Goal: Information Seeking & Learning: Learn about a topic

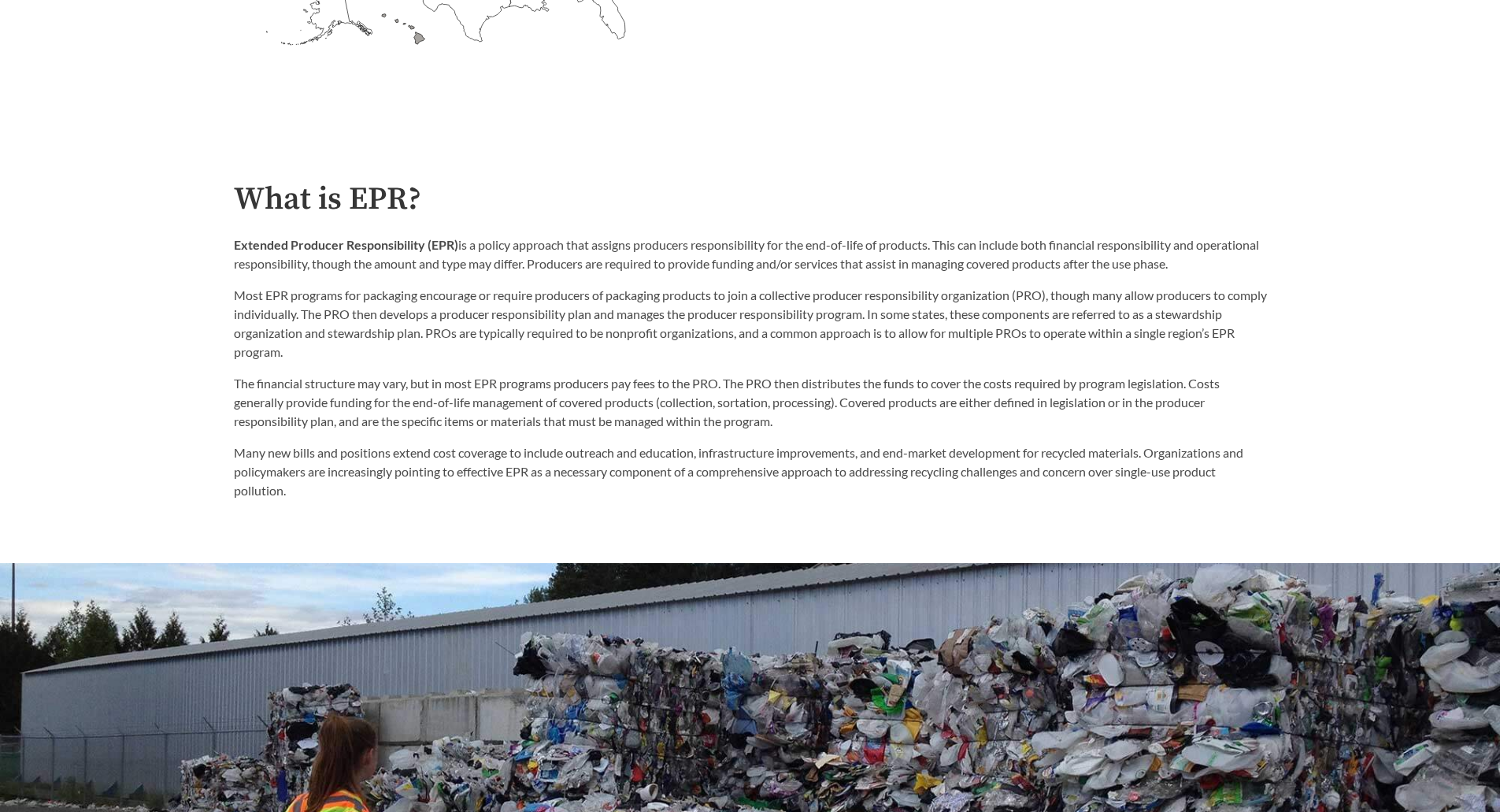
scroll to position [866, 0]
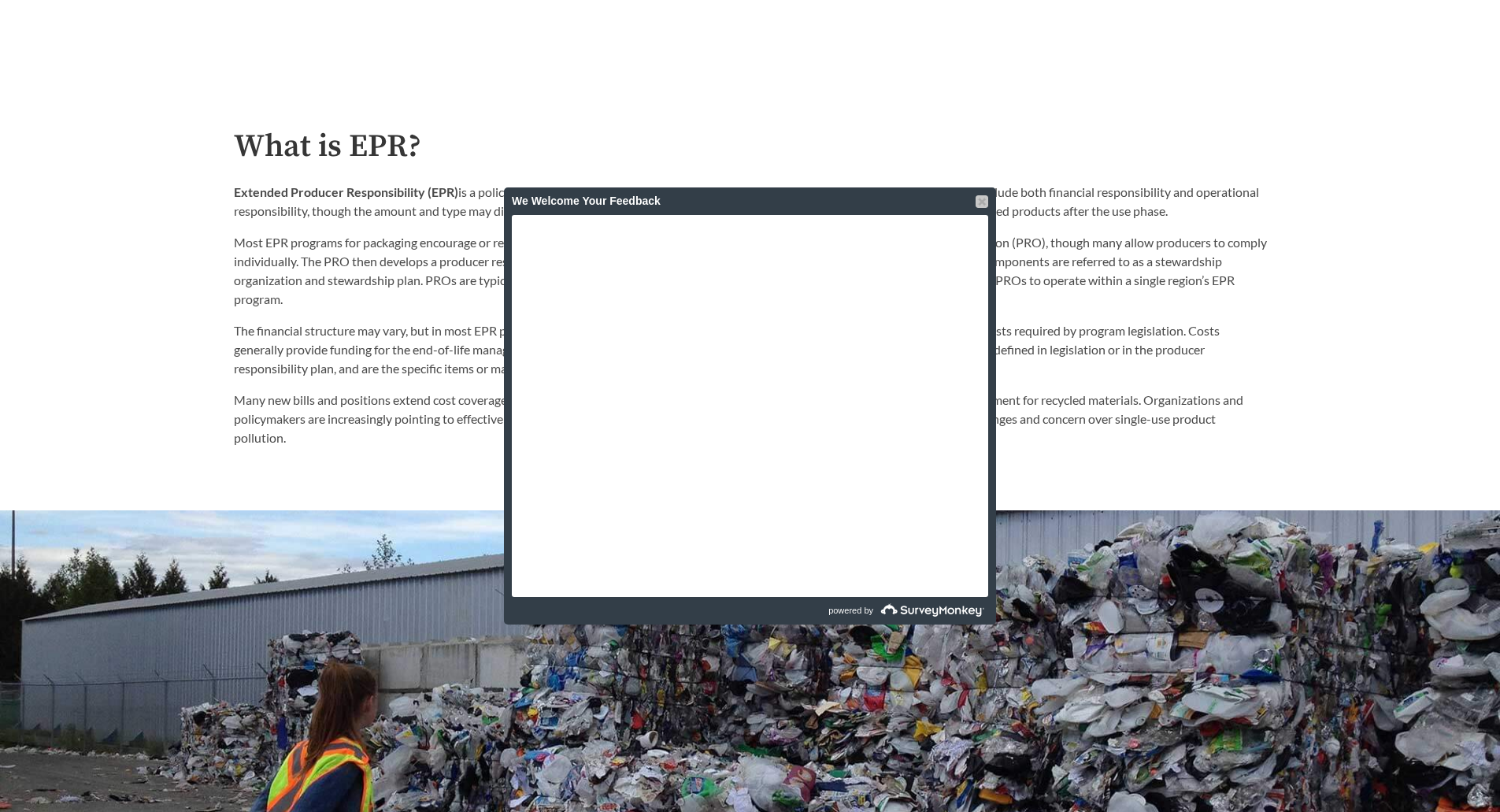
click at [983, 202] on div at bounding box center [982, 202] width 13 height 13
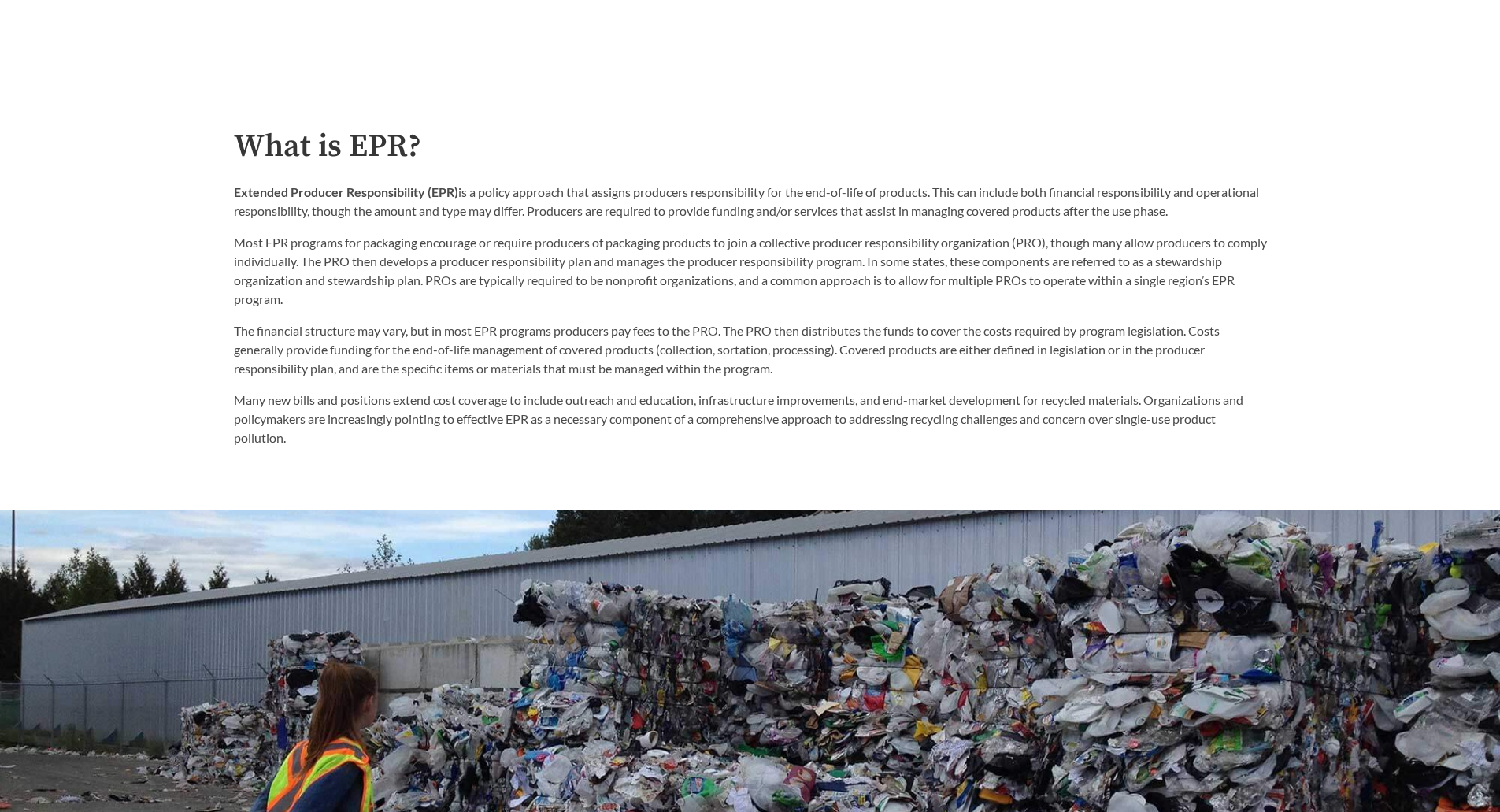
click at [378, 264] on p "Most EPR programs for packaging encourage or require producers of packaging pro…" at bounding box center [750, 270] width 1033 height 75
click at [231, 243] on div "What is EPR? Extended Producer Responsibility (EPR) is a policy approach that a…" at bounding box center [750, 288] width 1058 height 318
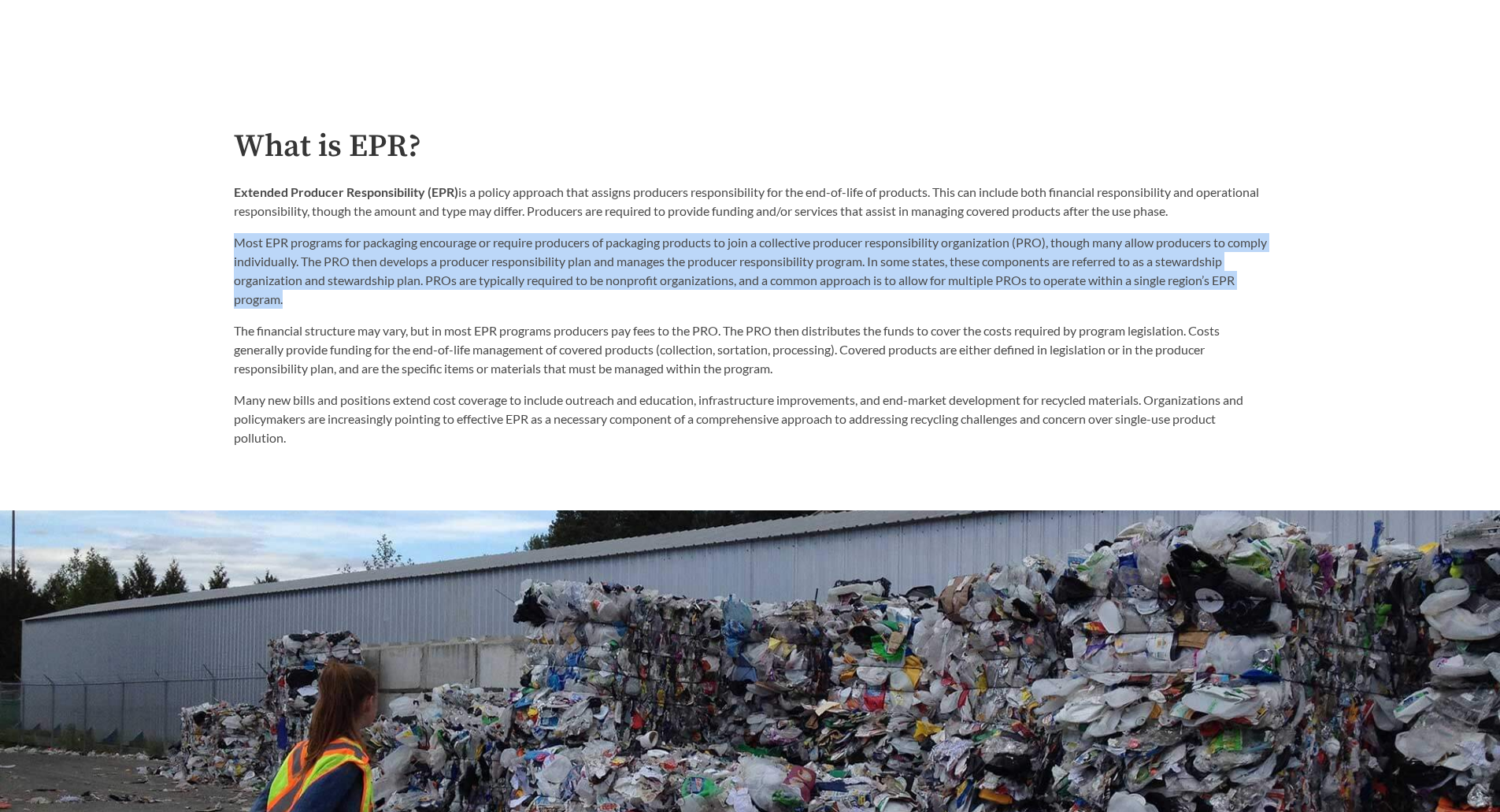
drag, startPoint x: 238, startPoint y: 244, endPoint x: 1246, endPoint y: 296, distance: 1009.3
click at [1246, 296] on p "Most EPR programs for packaging encourage or require producers of packaging pro…" at bounding box center [750, 270] width 1033 height 75
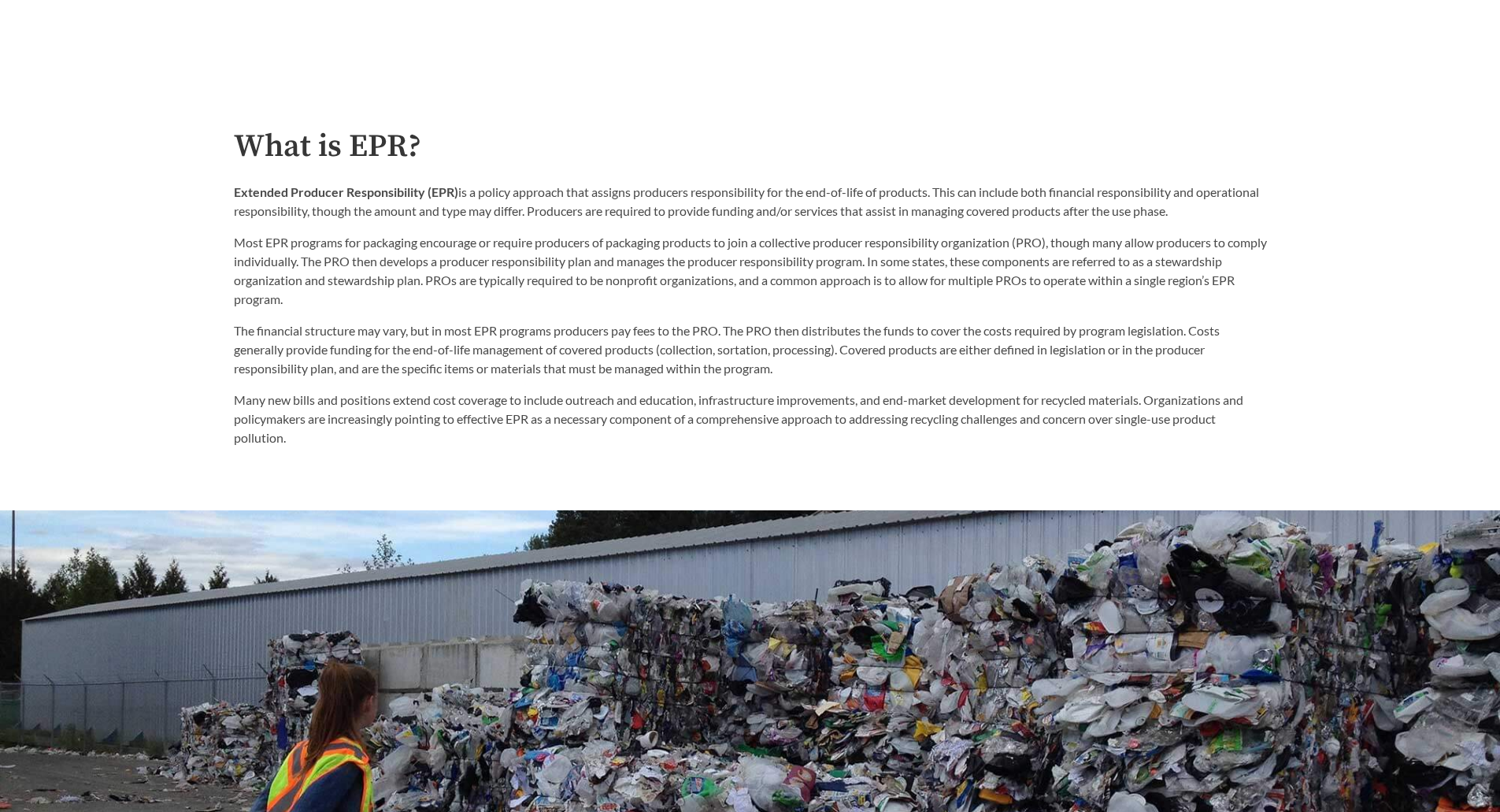
click at [462, 370] on p "The financial structure may vary, but in most EPR programs producers pay fees t…" at bounding box center [750, 350] width 1033 height 57
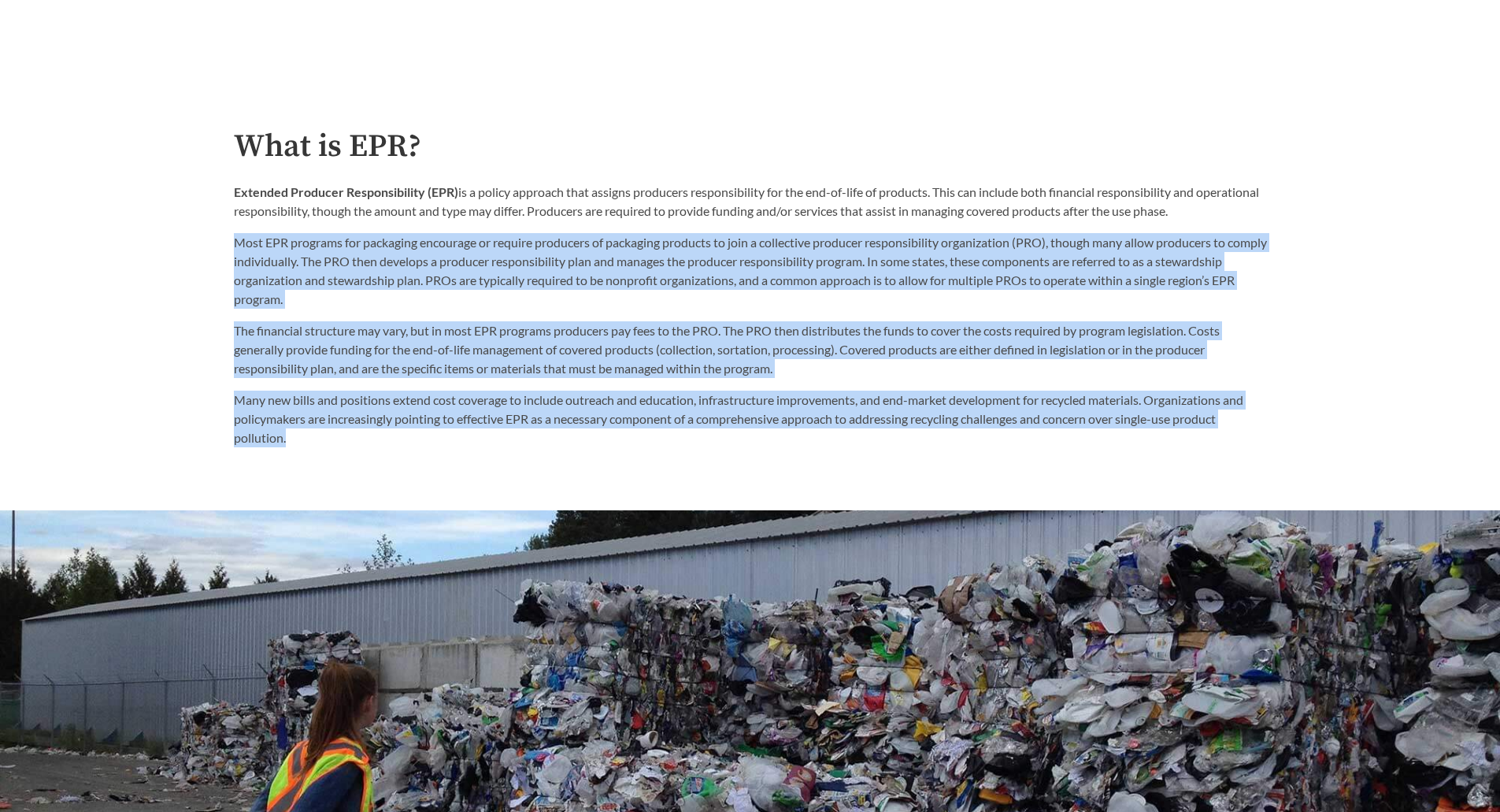
drag, startPoint x: 234, startPoint y: 248, endPoint x: 1257, endPoint y: 440, distance: 1040.9
click at [1257, 440] on div "What is EPR? Extended Producer Responsibility (EPR) is a policy approach that a…" at bounding box center [750, 288] width 1033 height 318
copy div "Lore IPS dolorsit ame consectet adipiscin el seddoei temporinc ut laboreetd mag…"
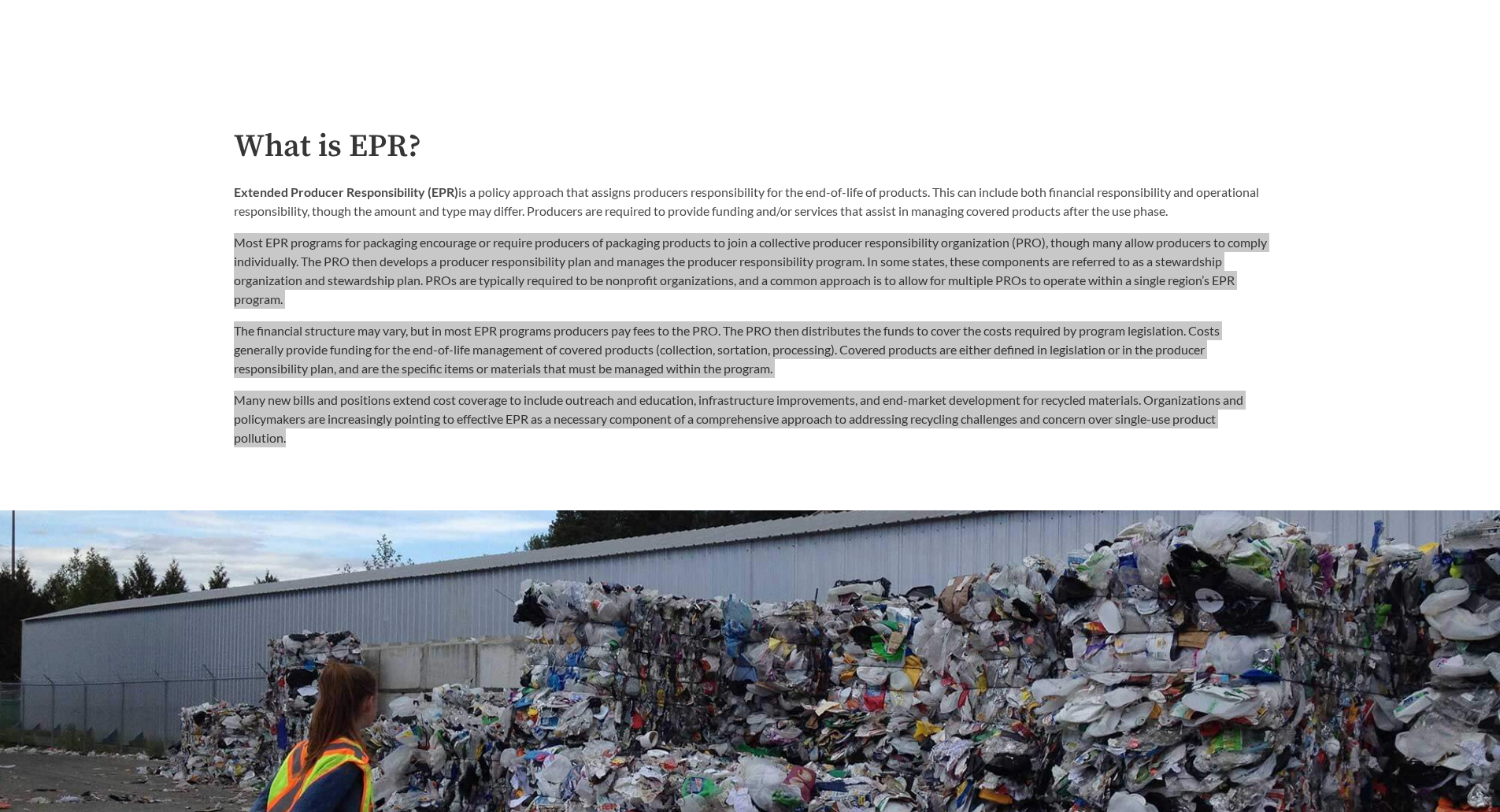
scroll to position [1417, 0]
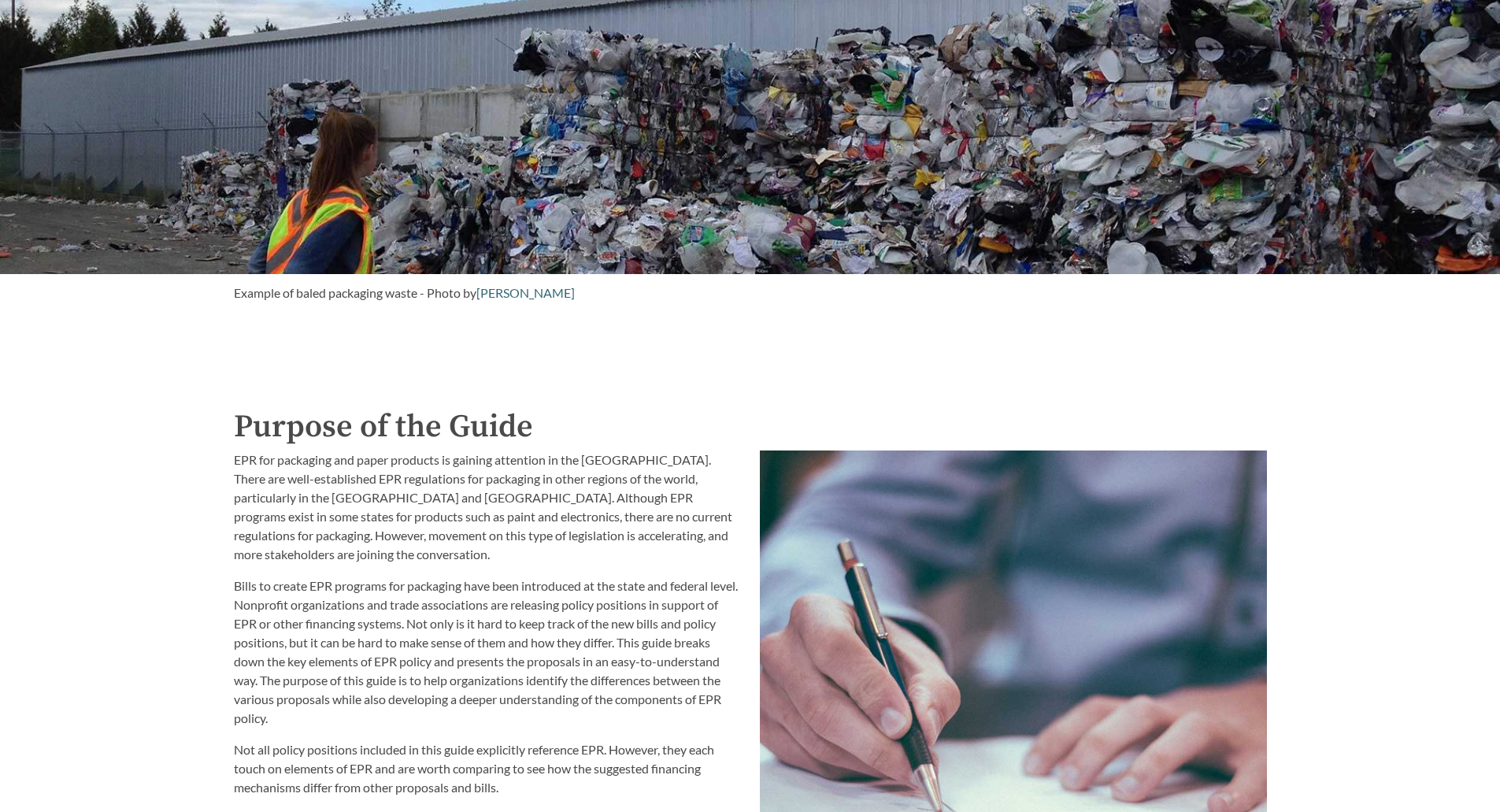
click at [348, 471] on p "EPR for packaging and paper products is gaining attention in the [GEOGRAPHIC_DA…" at bounding box center [487, 507] width 507 height 114
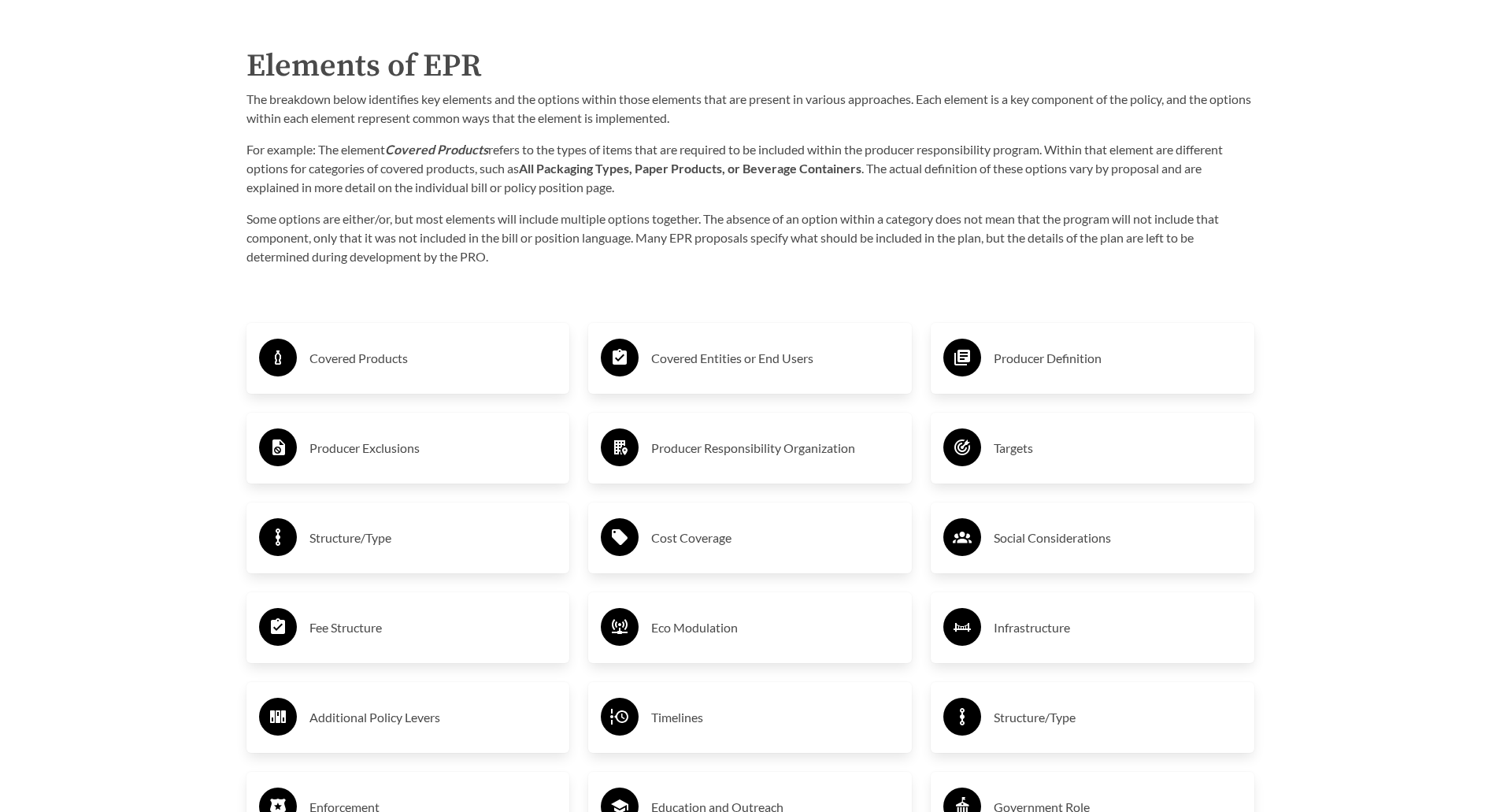
scroll to position [2598, 0]
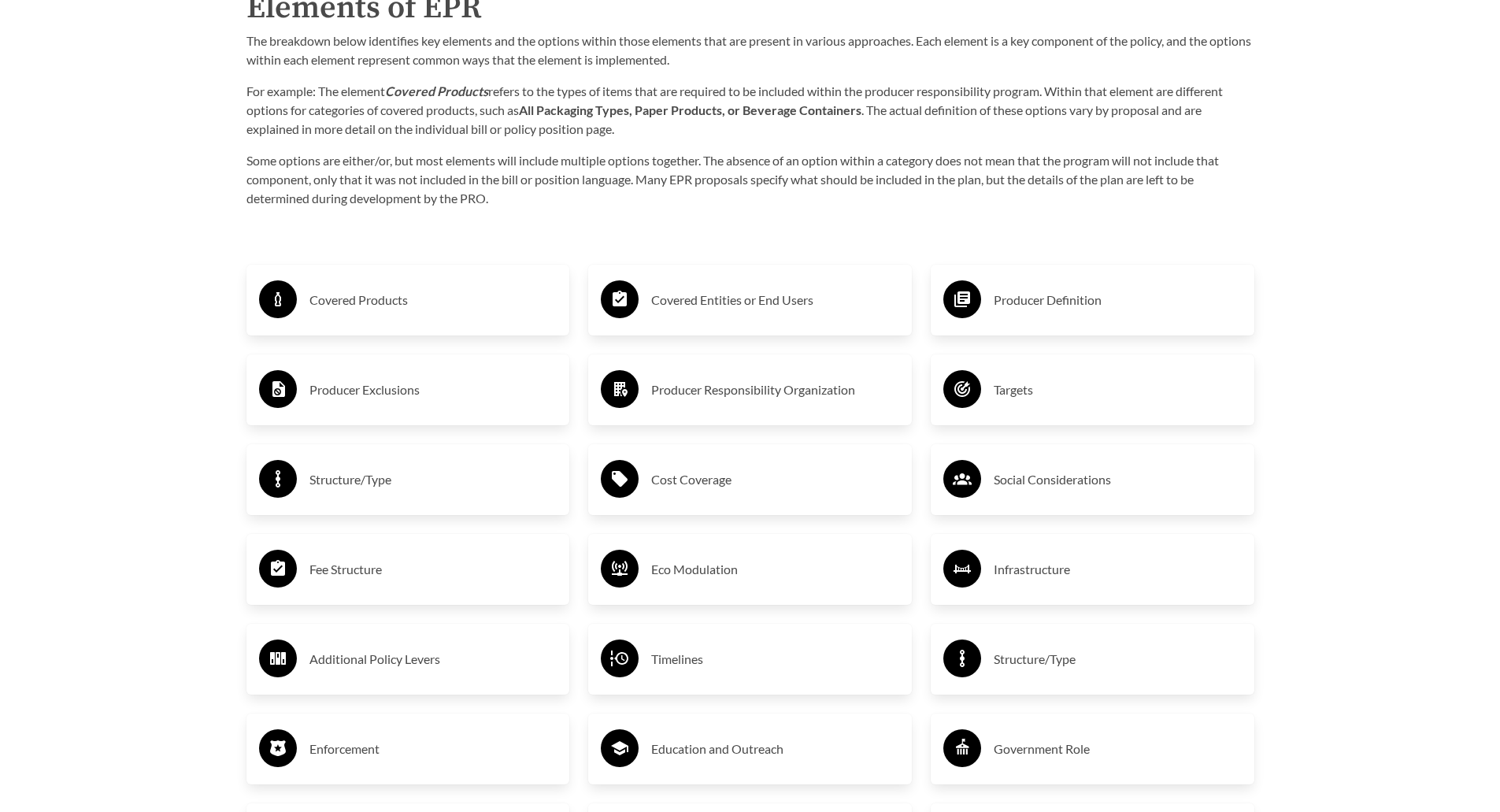
click at [789, 124] on p "For example: The element Covered Products refers to the types of items that are…" at bounding box center [750, 110] width 1008 height 57
drag, startPoint x: 524, startPoint y: 113, endPoint x: 869, endPoint y: 114, distance: 345.0
click at [869, 114] on p "For example: The element Covered Products refers to the types of items that are…" at bounding box center [750, 110] width 1008 height 57
copy p "All Packaging Types, Paper Products, or Beverage Containers ."
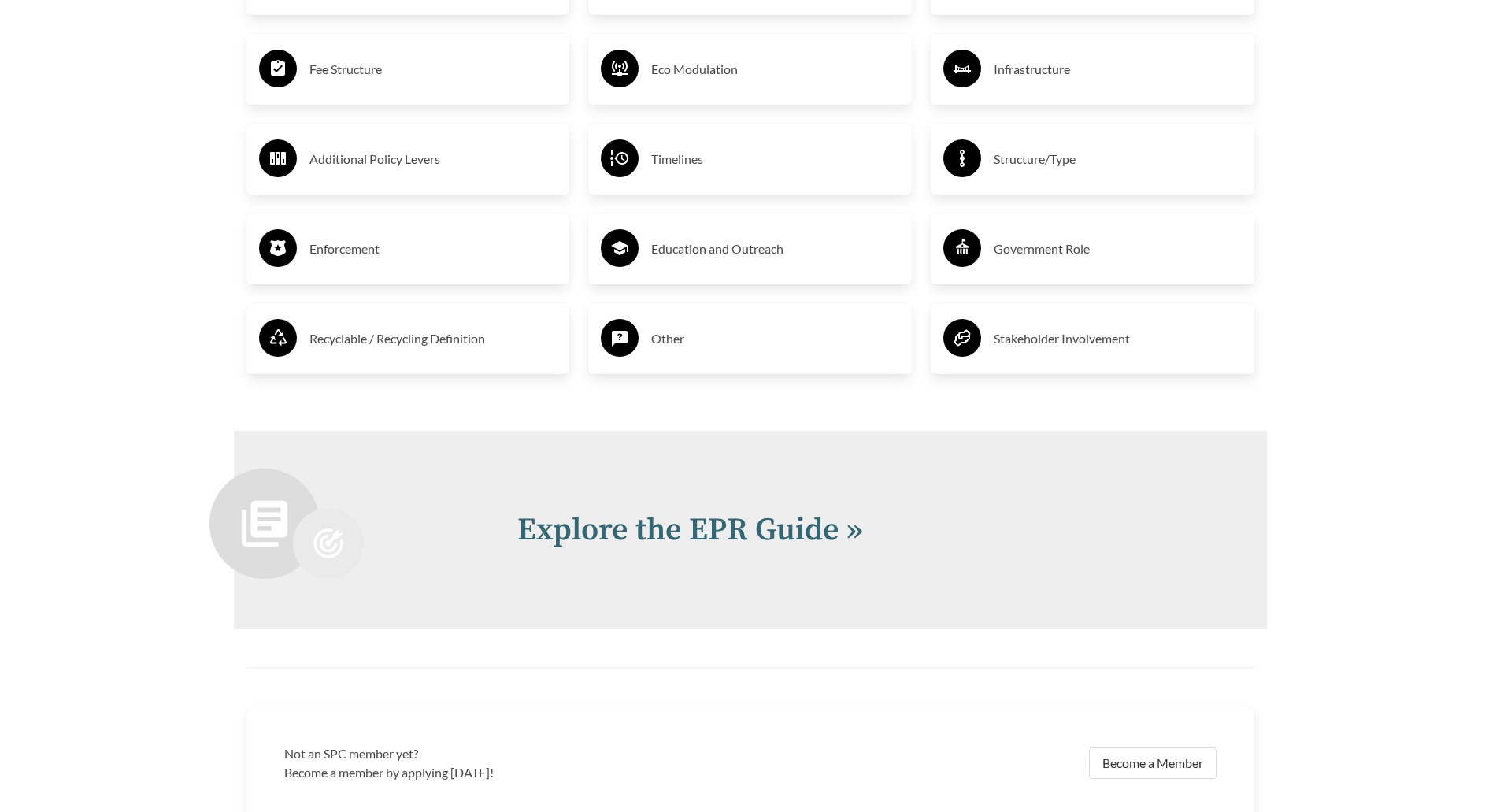
scroll to position [2830, 0]
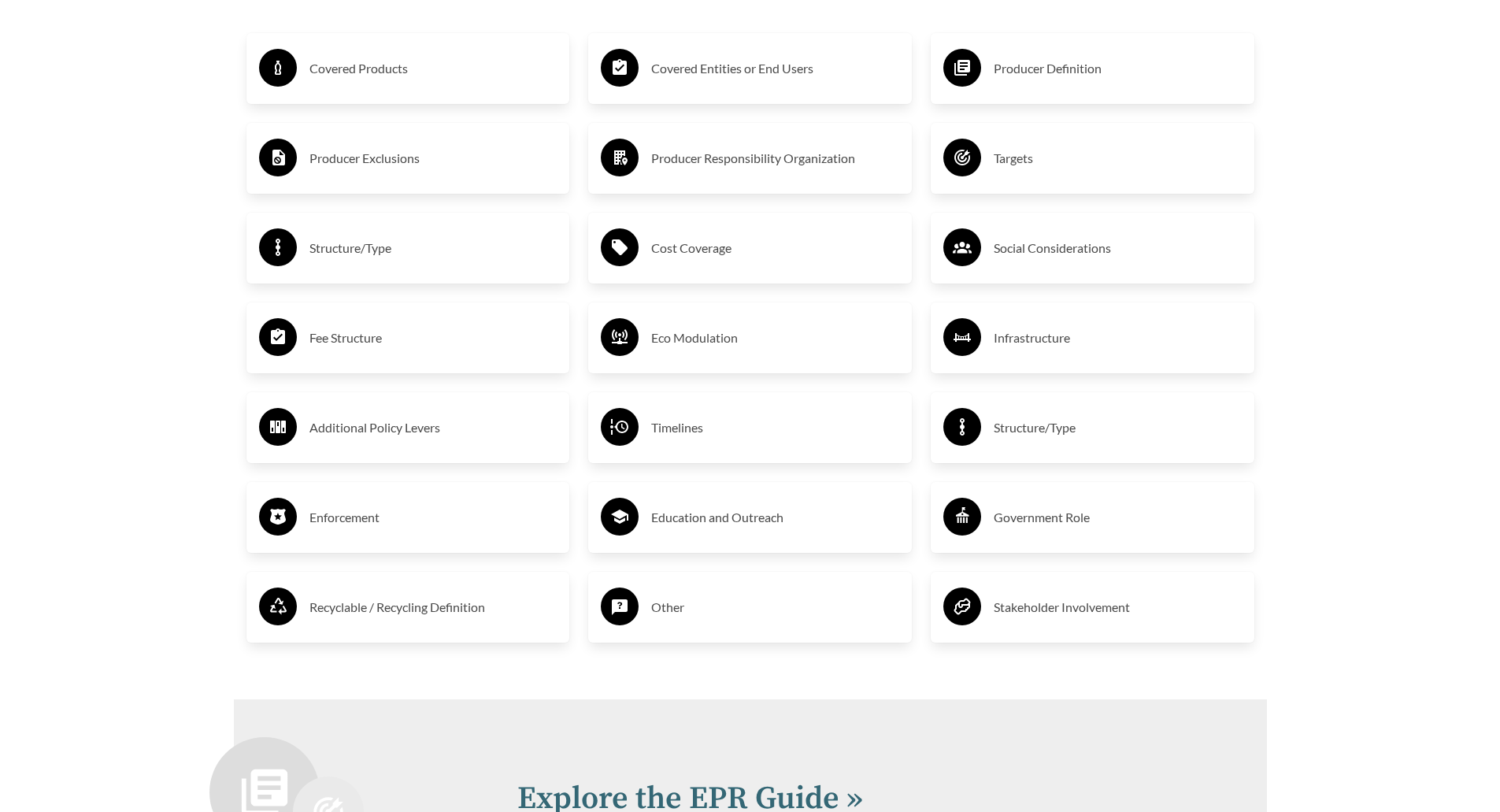
click at [684, 261] on h3 "Cost Coverage" at bounding box center [775, 247] width 248 height 25
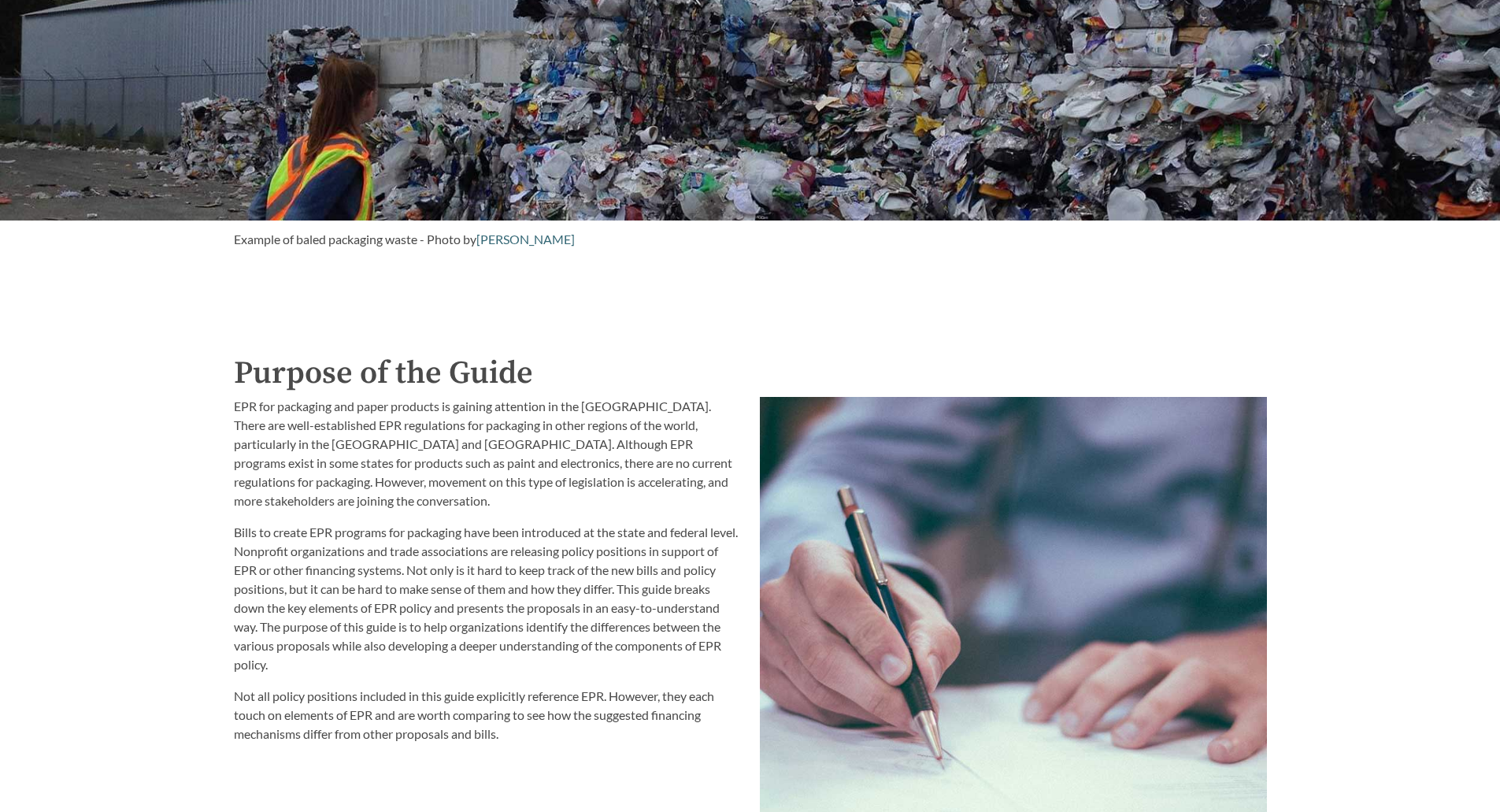
scroll to position [1324, 0]
